Goal: Task Accomplishment & Management: Use online tool/utility

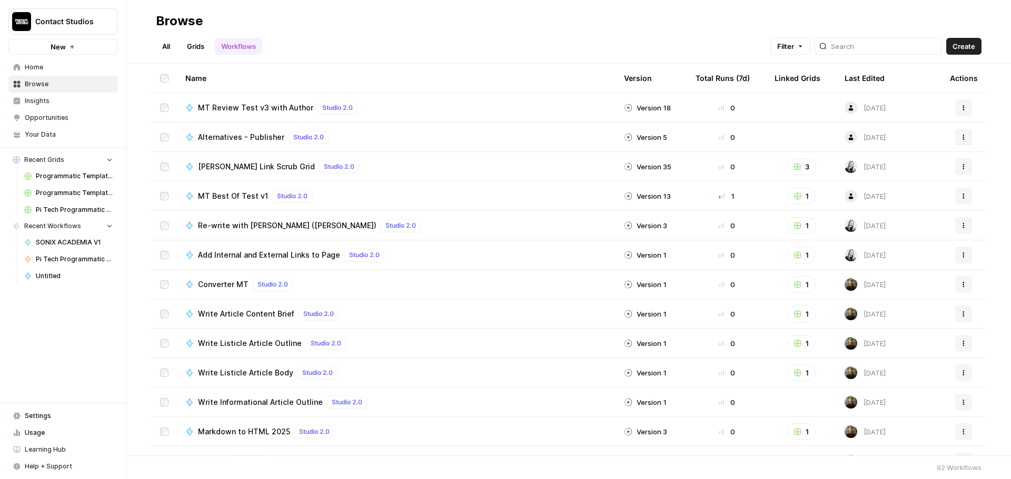
click at [55, 381] on div "Contact Studios New Home Browse Insights Opportunities Your Data Recent Grids P…" at bounding box center [63, 239] width 126 height 479
click at [191, 51] on link "Grids" at bounding box center [196, 46] width 30 height 17
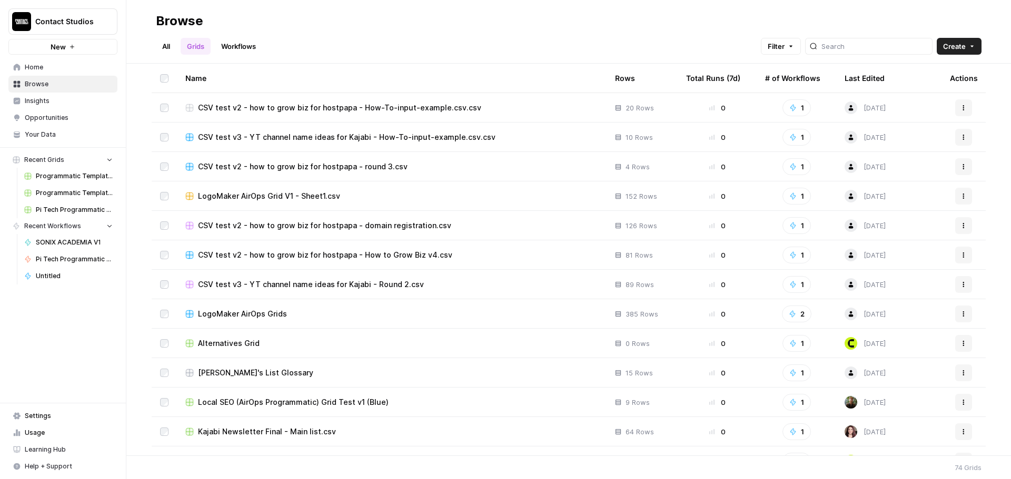
click at [857, 82] on div "Last Edited" at bounding box center [864, 78] width 40 height 29
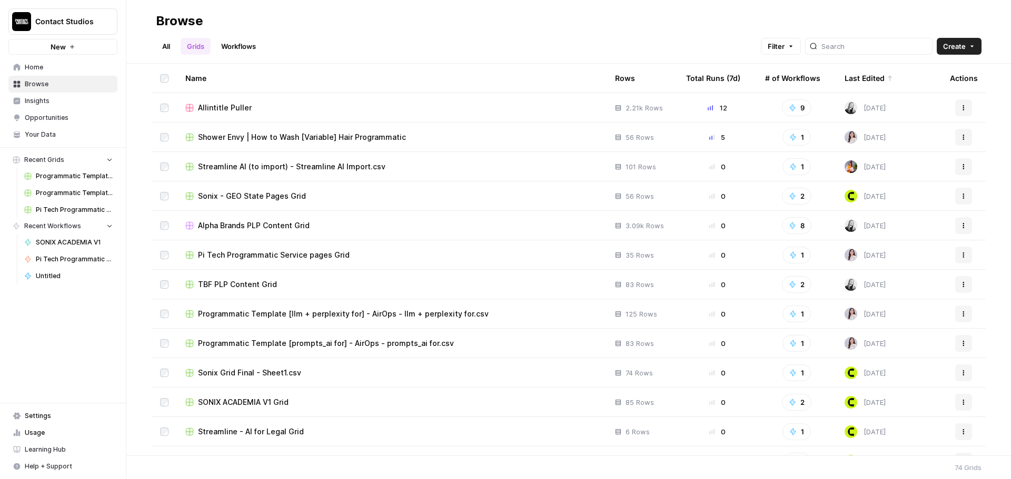
click at [857, 82] on div "Last Edited" at bounding box center [868, 78] width 48 height 29
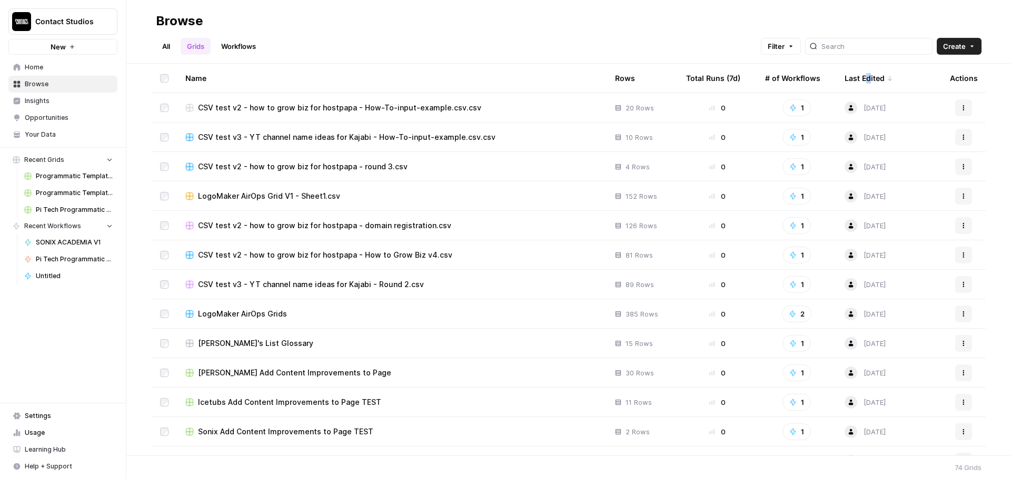
click at [860, 74] on div "Last Edited" at bounding box center [868, 78] width 48 height 29
click at [868, 77] on div "Last Edited" at bounding box center [864, 78] width 40 height 29
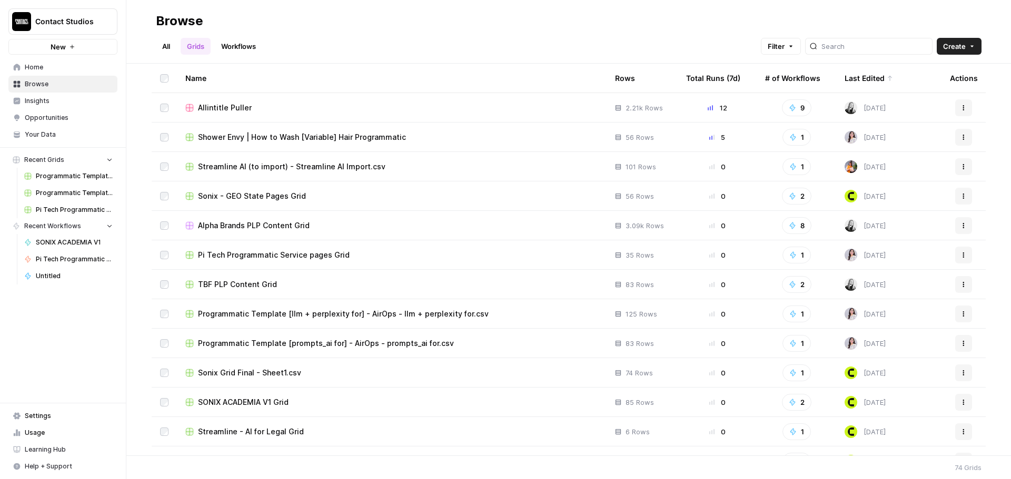
click at [351, 140] on span "Shower Envy | How to Wash [Variable] Hair Programmatic" at bounding box center [302, 137] width 208 height 11
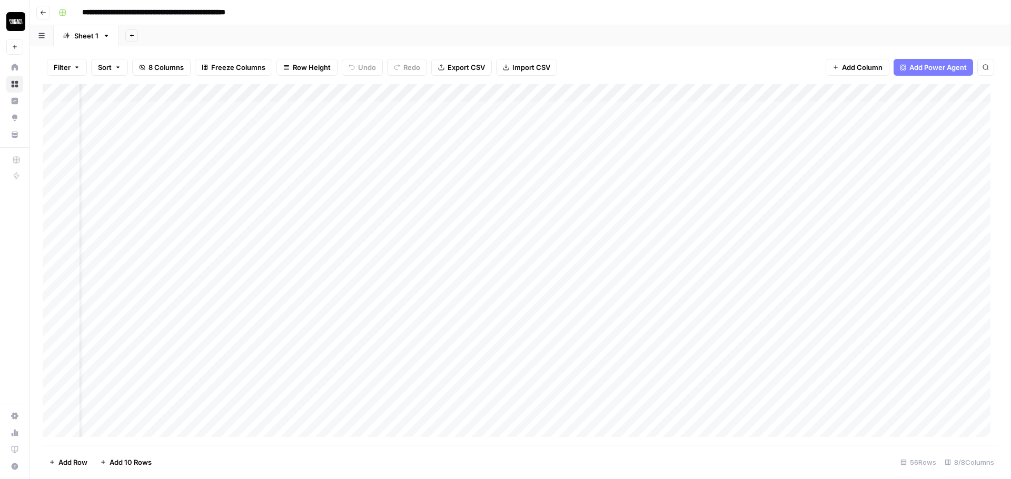
scroll to position [0, 342]
click at [922, 111] on div "Add Column" at bounding box center [520, 264] width 955 height 361
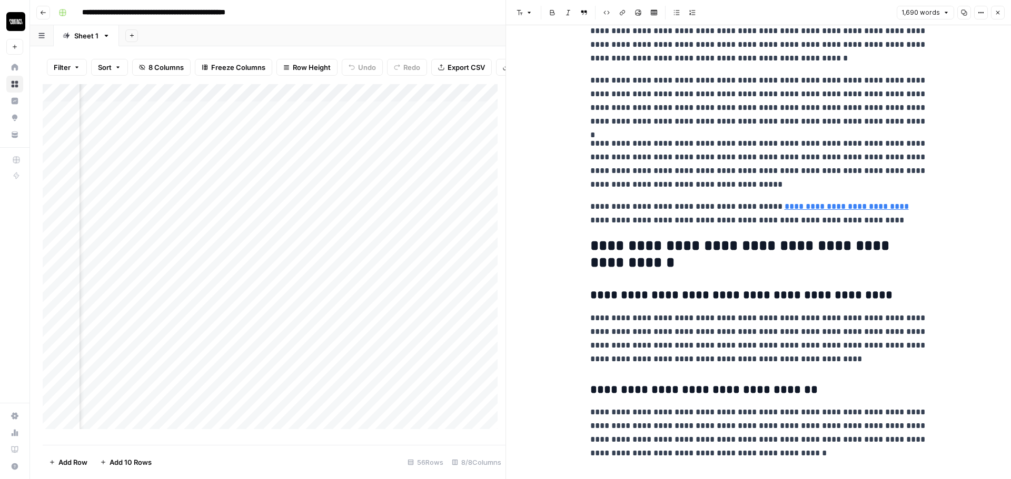
scroll to position [2488, 0]
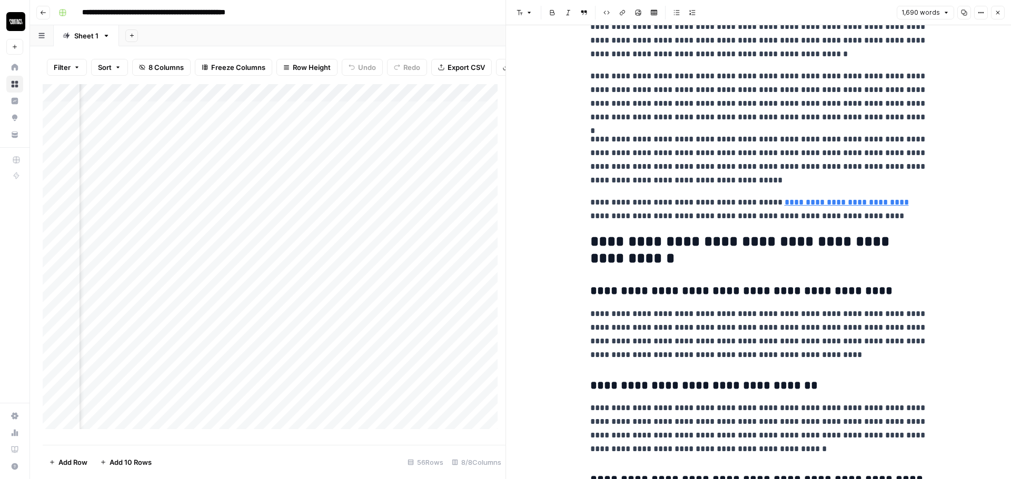
click at [994, 15] on icon "button" at bounding box center [997, 12] width 6 height 6
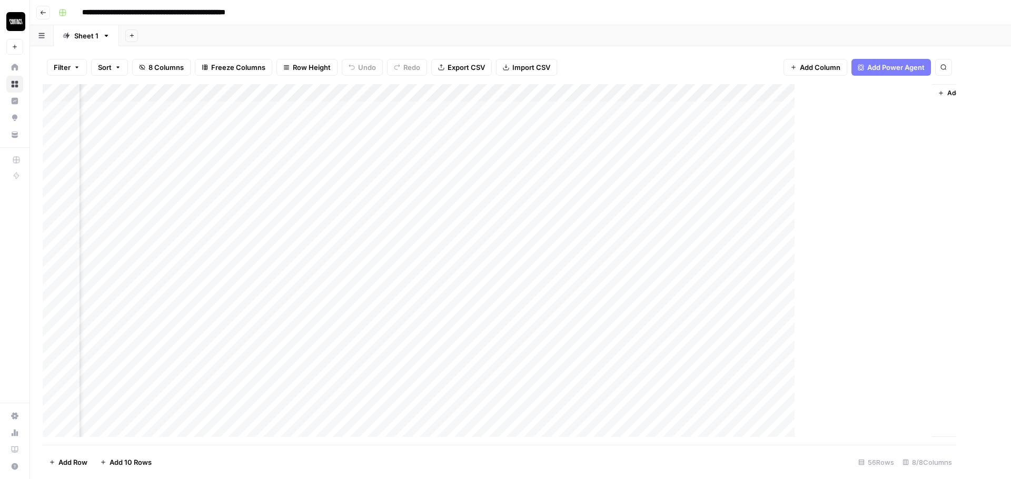
scroll to position [0, 329]
